Goal: Find specific page/section: Find specific page/section

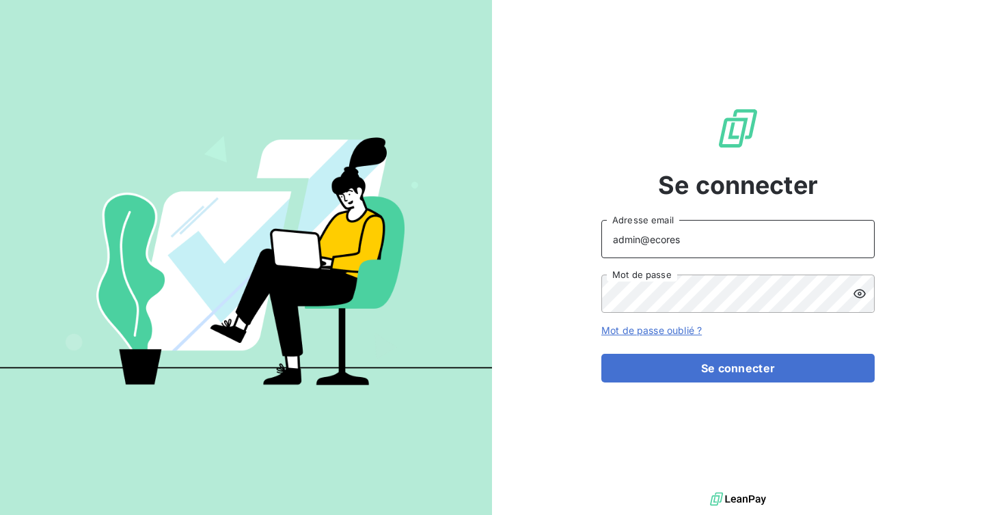
click at [706, 243] on input "admin@ecores" at bounding box center [737, 239] width 273 height 38
type input "admin@tiptoptapis"
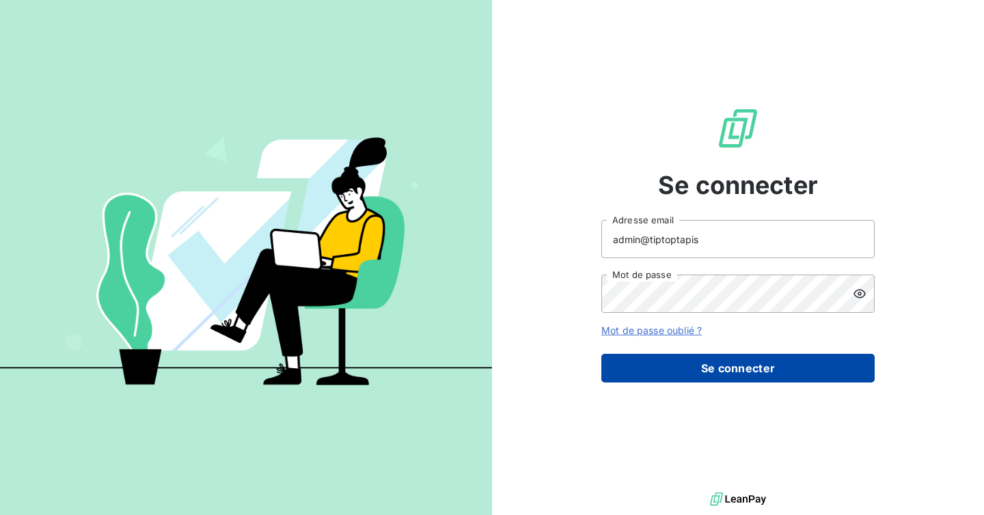
click at [707, 370] on button "Se connecter" at bounding box center [737, 368] width 273 height 29
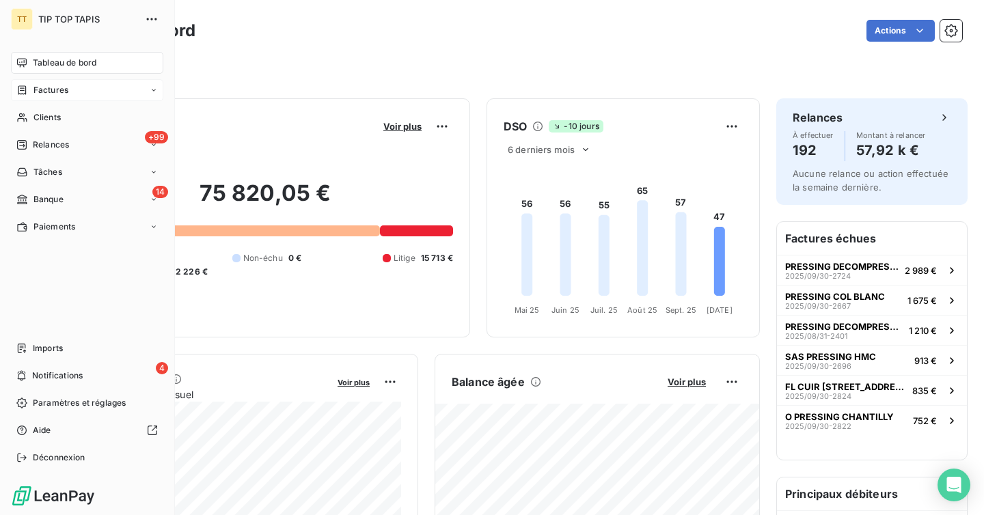
click at [45, 98] on div "Factures" at bounding box center [87, 90] width 152 height 22
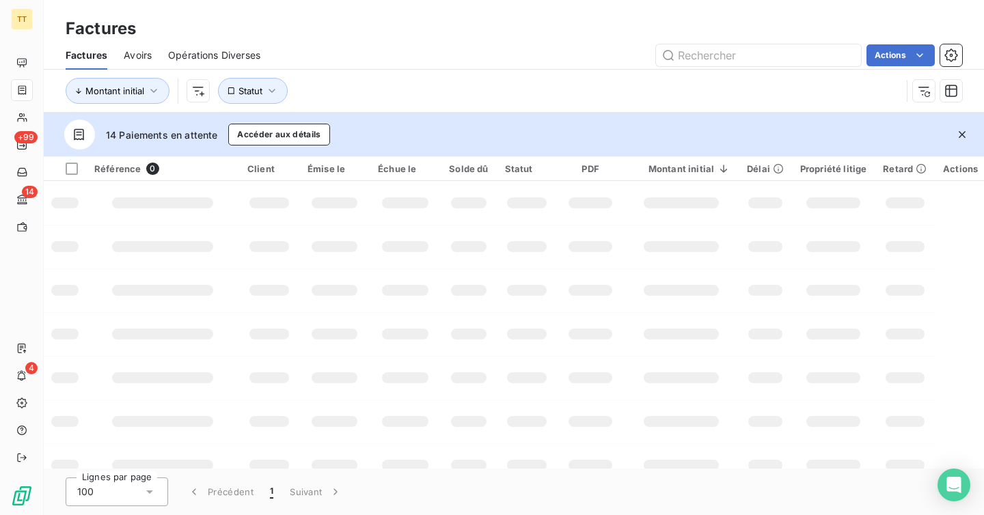
click at [140, 51] on span "Avoirs" at bounding box center [138, 56] width 28 height 14
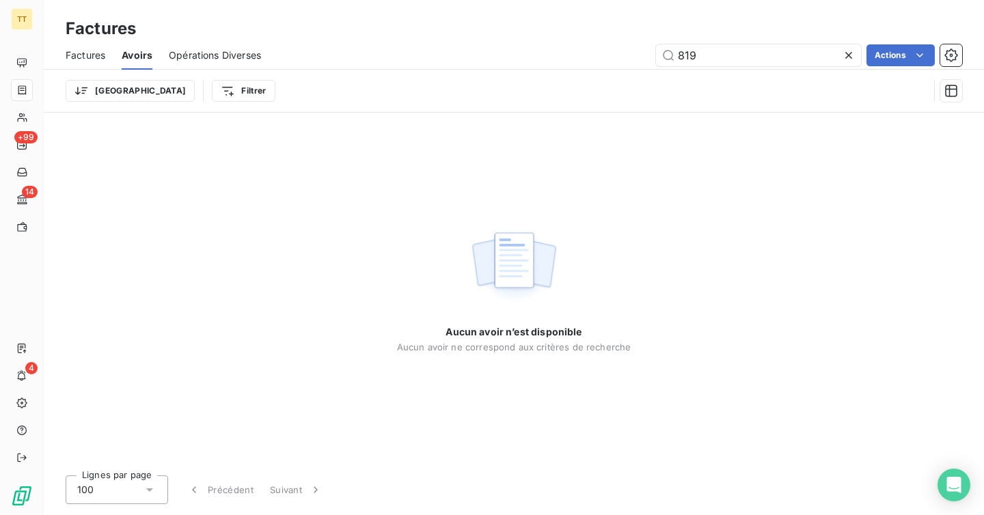
click at [850, 59] on icon at bounding box center [849, 56] width 14 height 14
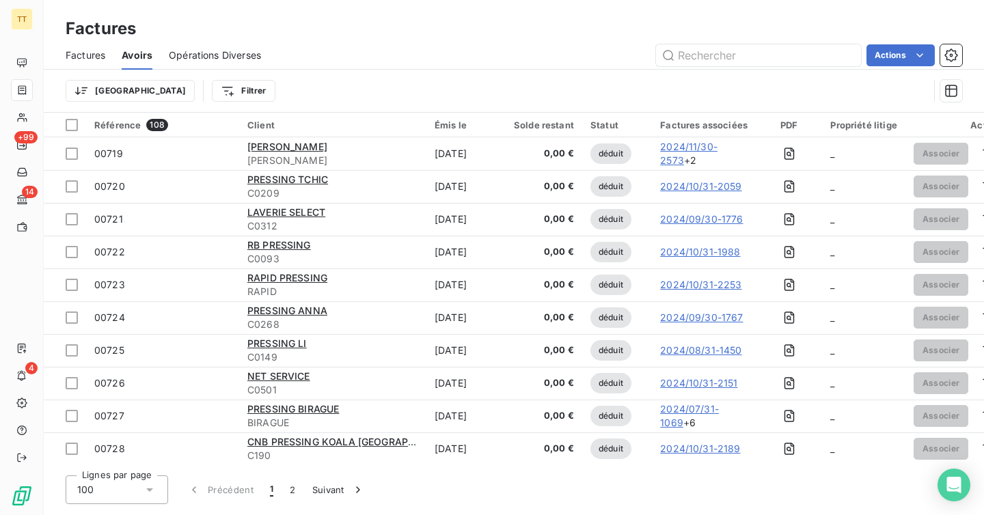
click at [396, 158] on span "[PERSON_NAME]" at bounding box center [332, 161] width 171 height 14
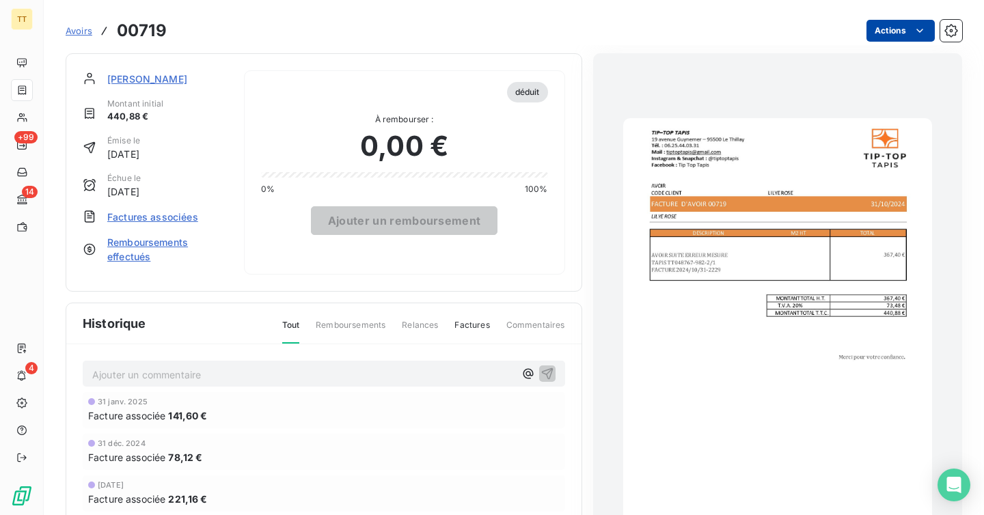
click at [883, 36] on html "TT +99 14 4 Avoirs 00719 Actions LILYE ROSE Montant initial 440,88 € Émise le […" at bounding box center [492, 257] width 984 height 515
click at [680, 39] on html "TT +99 14 4 Avoirs 00719 Actions Créer une tâche Autre [PERSON_NAME] initial 44…" at bounding box center [492, 257] width 984 height 515
click at [897, 40] on html "TT +99 14 4 Avoirs 00719 Actions LILYE ROSE Montant initial 440,88 € Émise le […" at bounding box center [492, 257] width 984 height 515
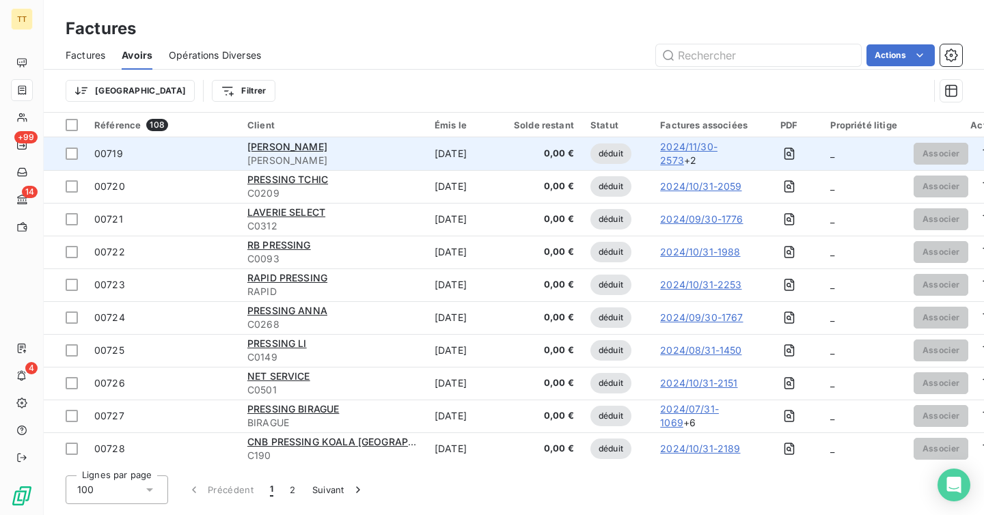
click at [387, 154] on span "[PERSON_NAME]" at bounding box center [332, 161] width 171 height 14
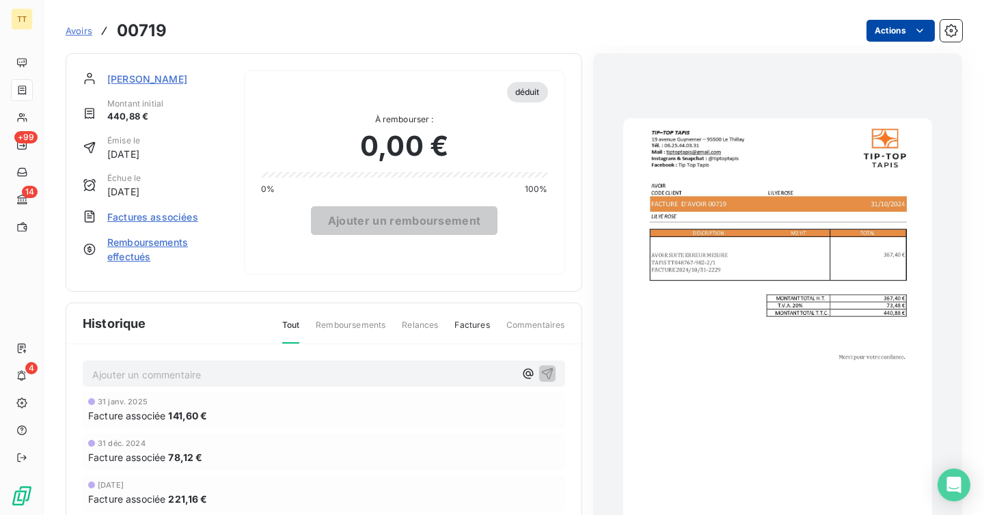
click at [866, 40] on html "TT +99 14 4 Avoirs 00719 Actions LILYE ROSE Montant initial 440,88 € Émise le […" at bounding box center [492, 257] width 984 height 515
click at [30, 464] on html "TT +99 14 4 Avoirs 00719 Actions Créer une tâche Autre [PERSON_NAME] initial 44…" at bounding box center [492, 257] width 984 height 515
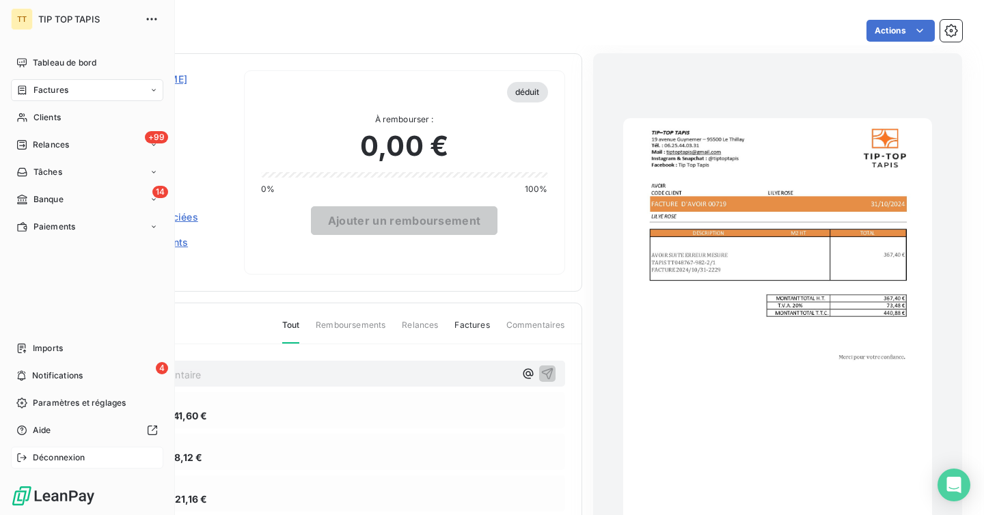
click at [25, 457] on icon at bounding box center [21, 458] width 9 height 8
